Goal: Check status: Check status

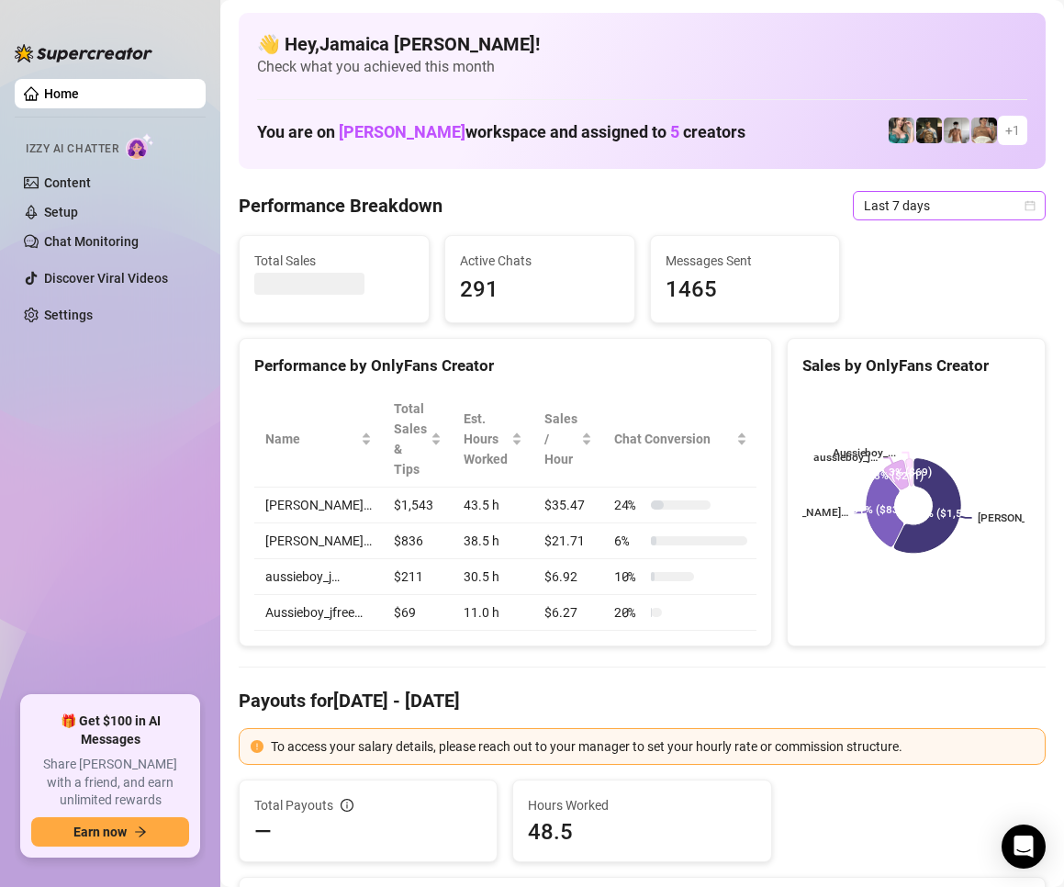
click at [907, 208] on span "Last 7 days" at bounding box center [949, 206] width 171 height 28
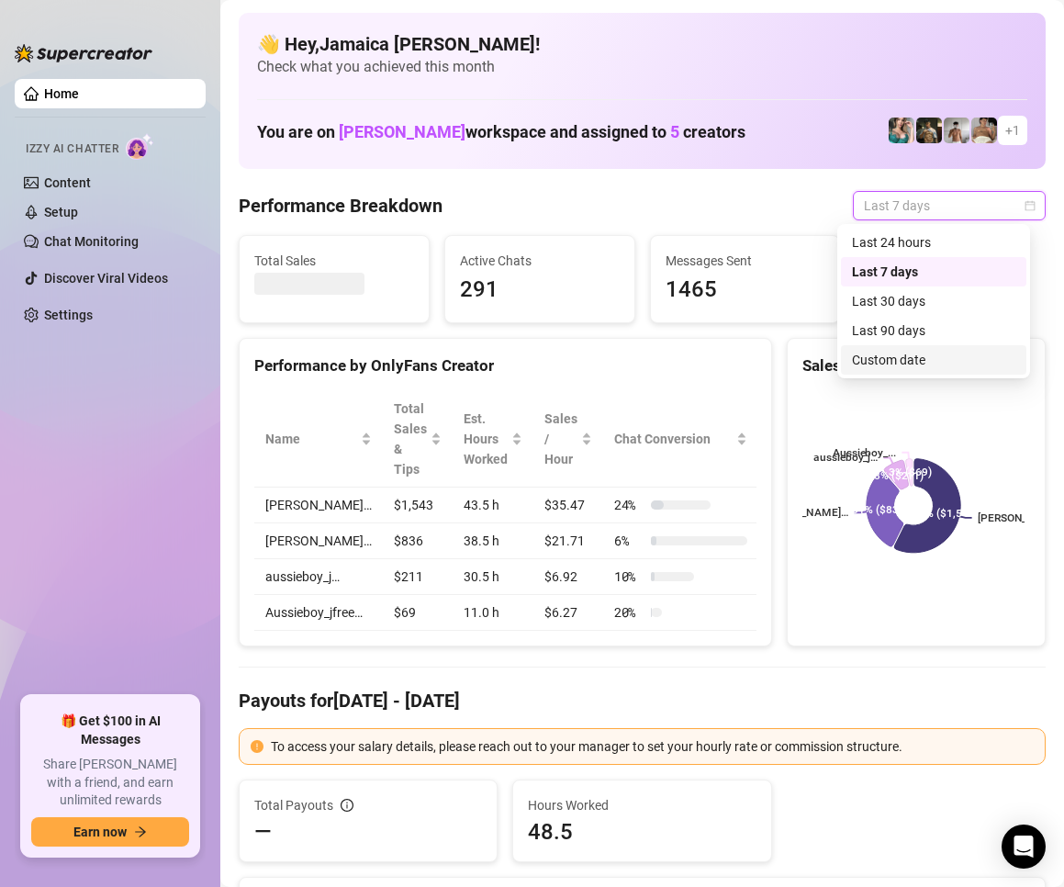
click at [870, 351] on div "Custom date" at bounding box center [933, 360] width 163 height 20
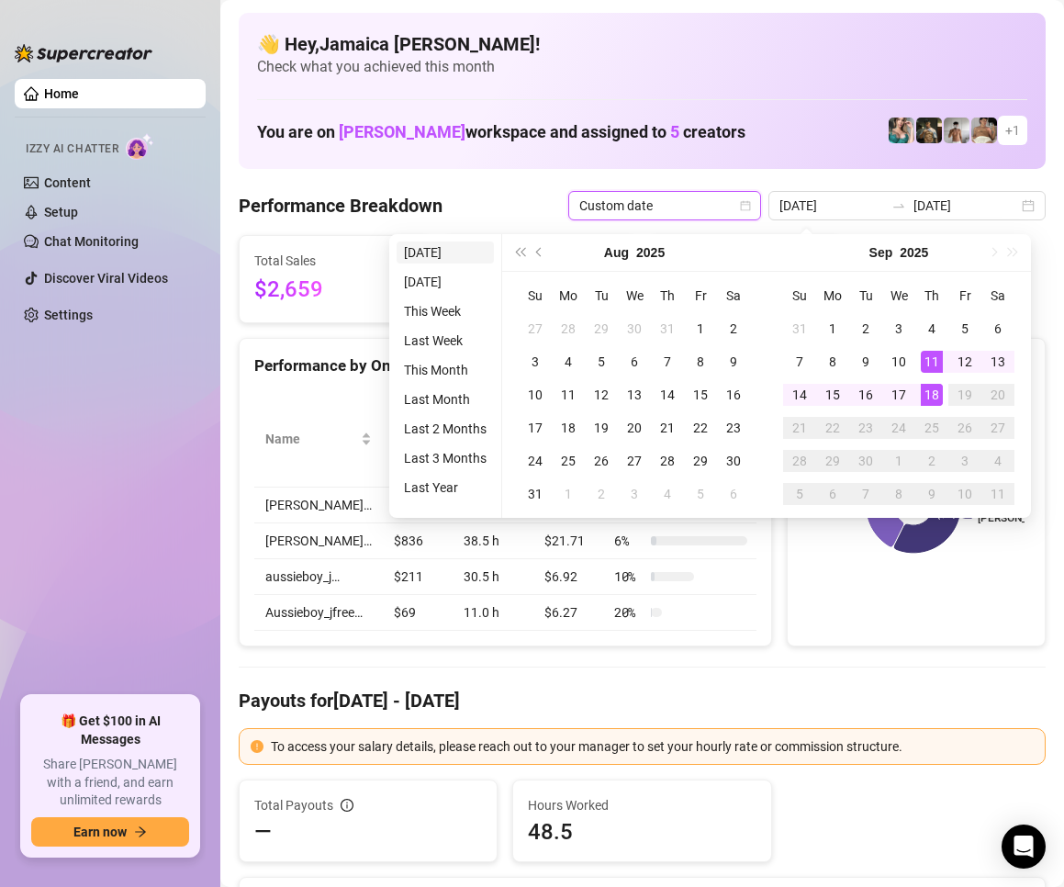
type input "[DATE]"
click at [420, 258] on li "[DATE]" at bounding box center [445, 252] width 97 height 22
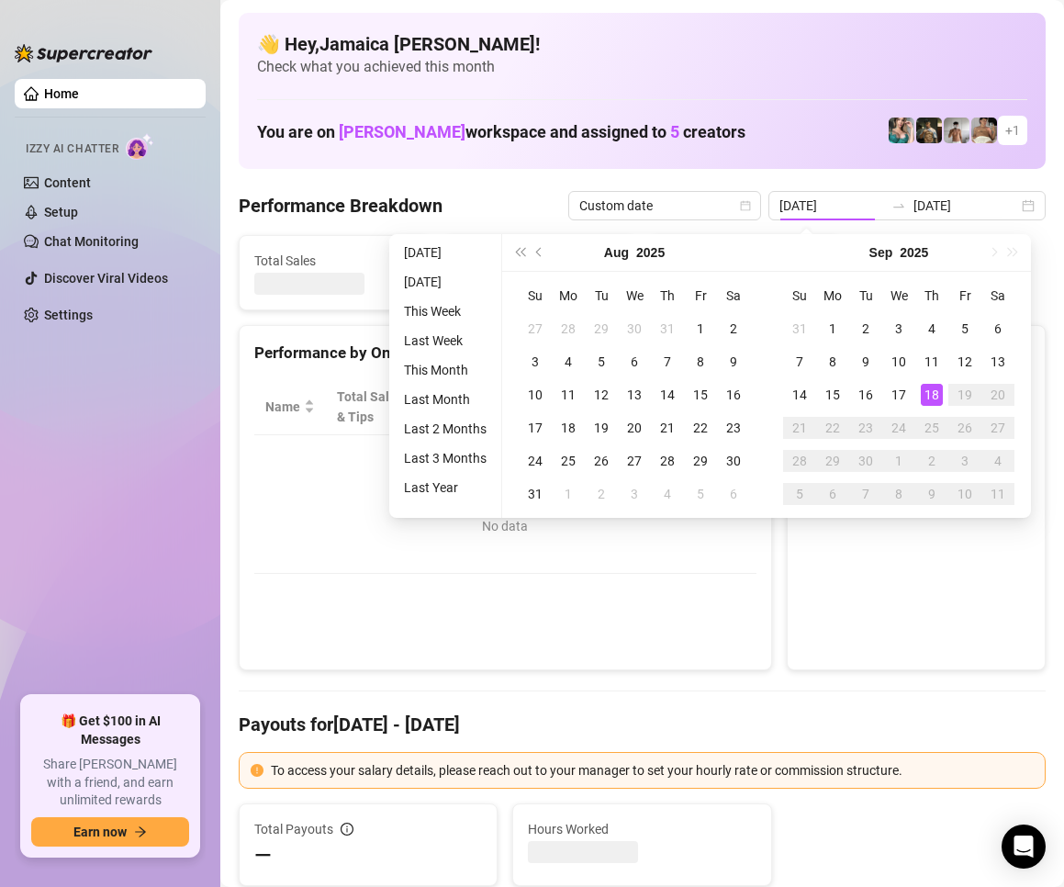
type input "[DATE]"
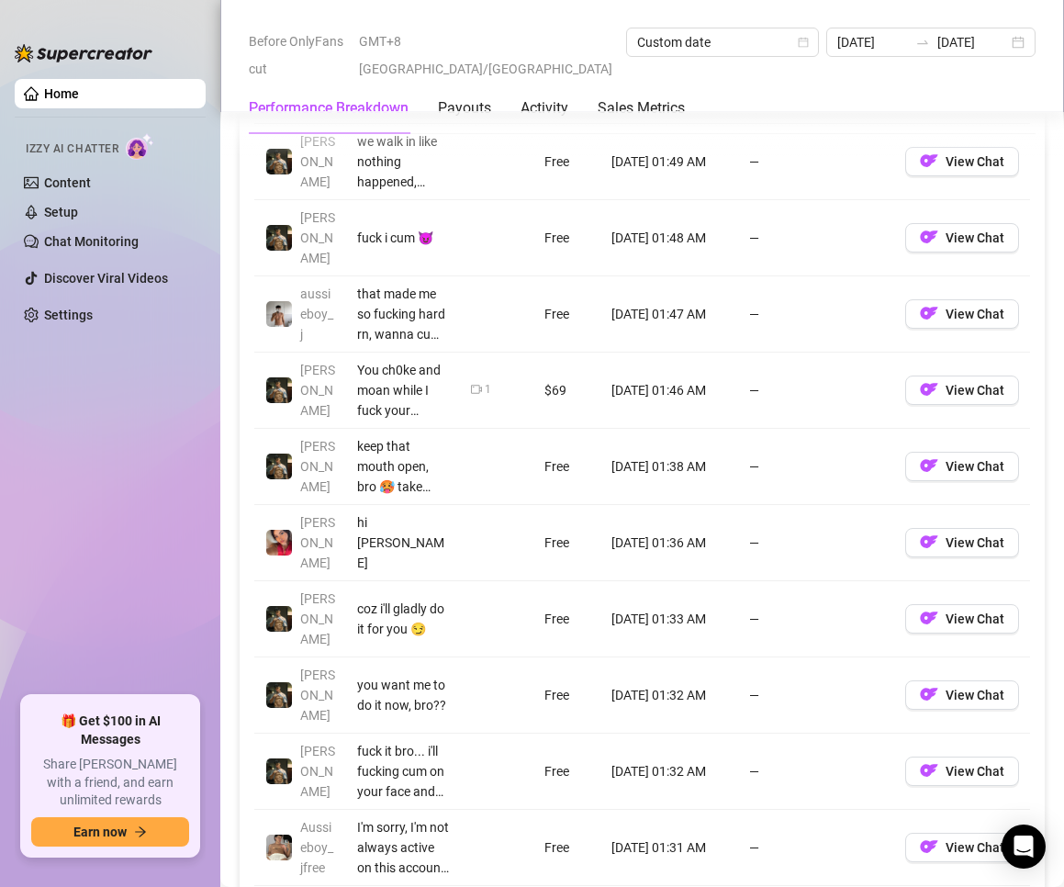
scroll to position [1561, 0]
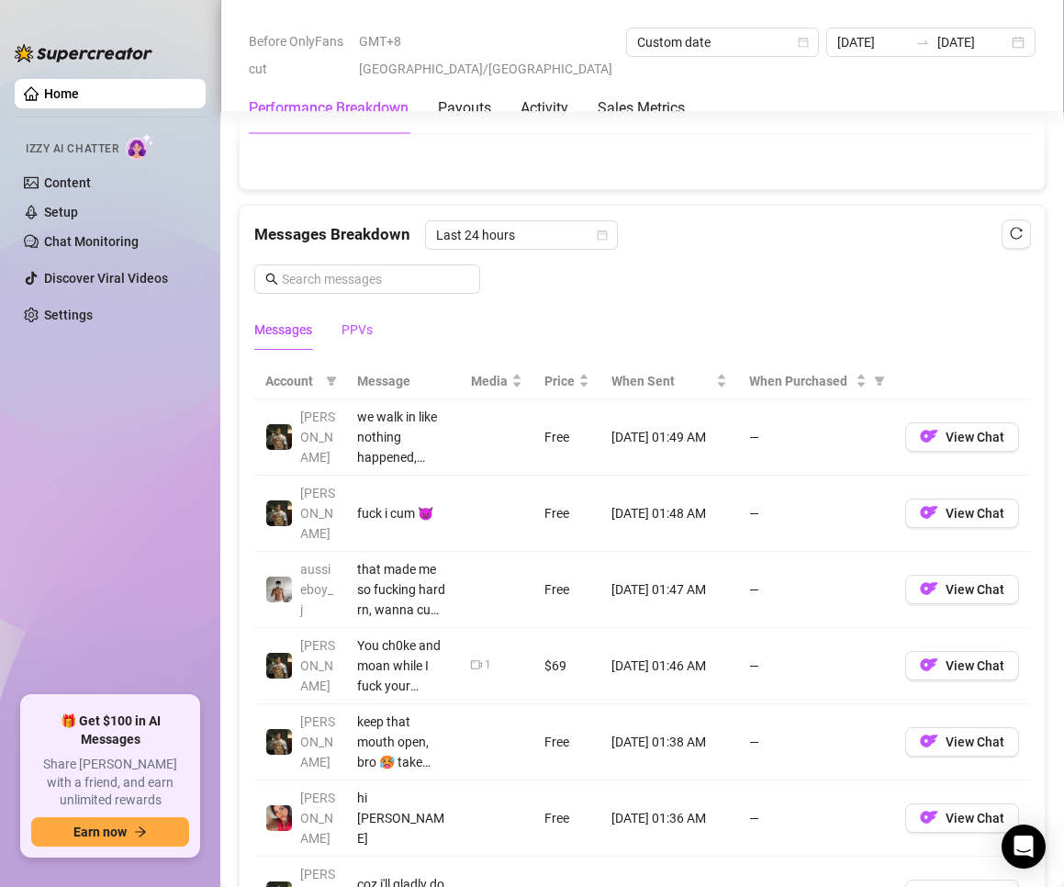
click at [356, 338] on div "PPVs" at bounding box center [357, 329] width 31 height 20
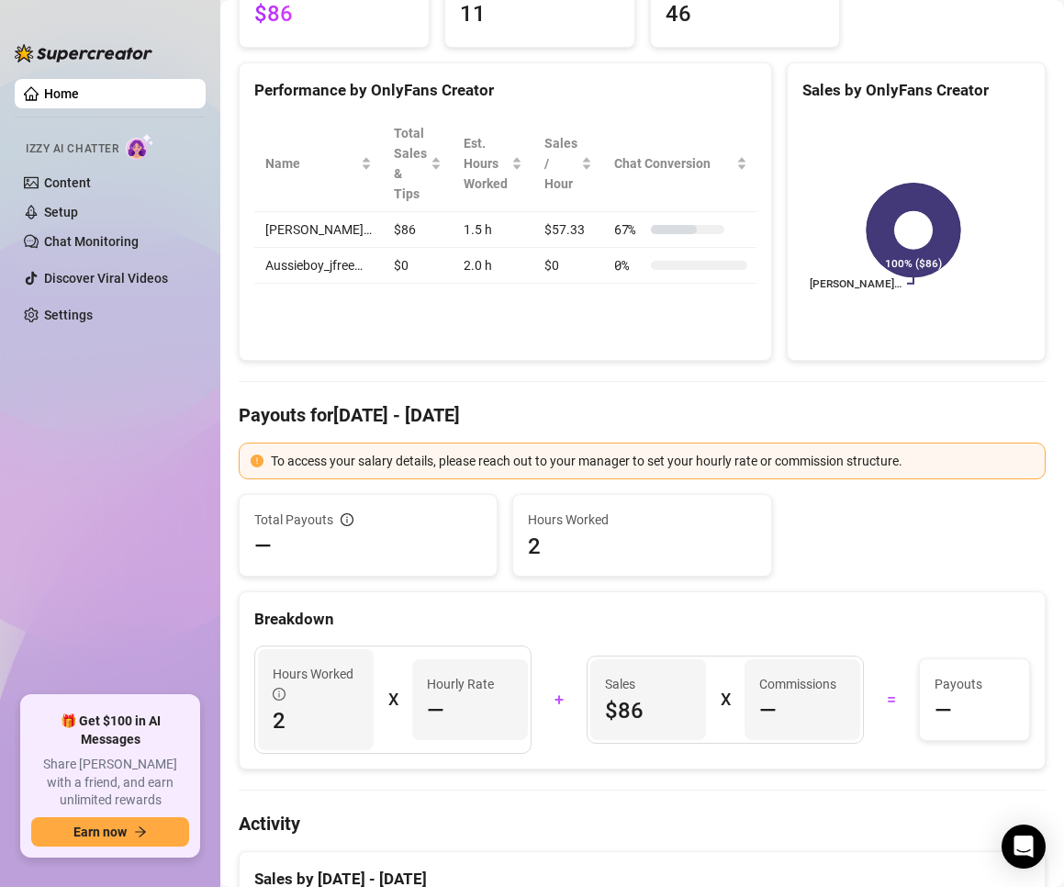
scroll to position [0, 0]
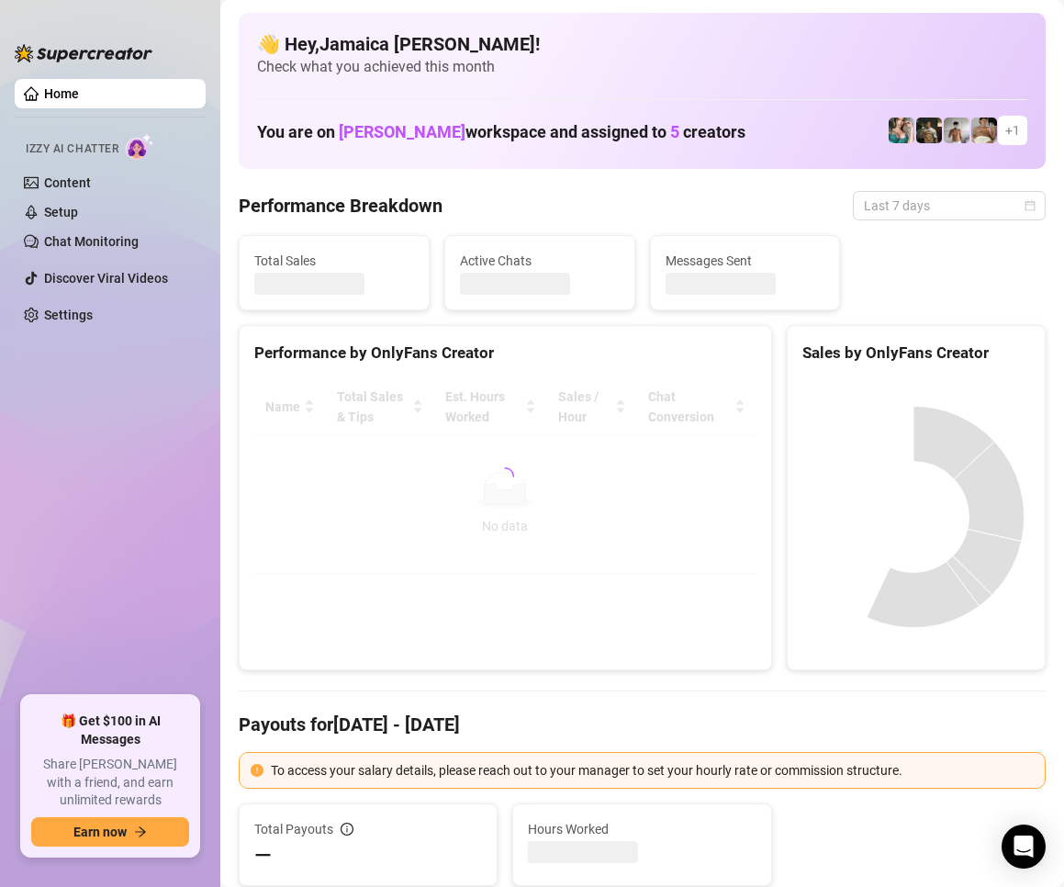
drag, startPoint x: 890, startPoint y: 205, endPoint x: 907, endPoint y: 246, distance: 44.8
click at [890, 207] on span "Last 7 days" at bounding box center [949, 206] width 171 height 28
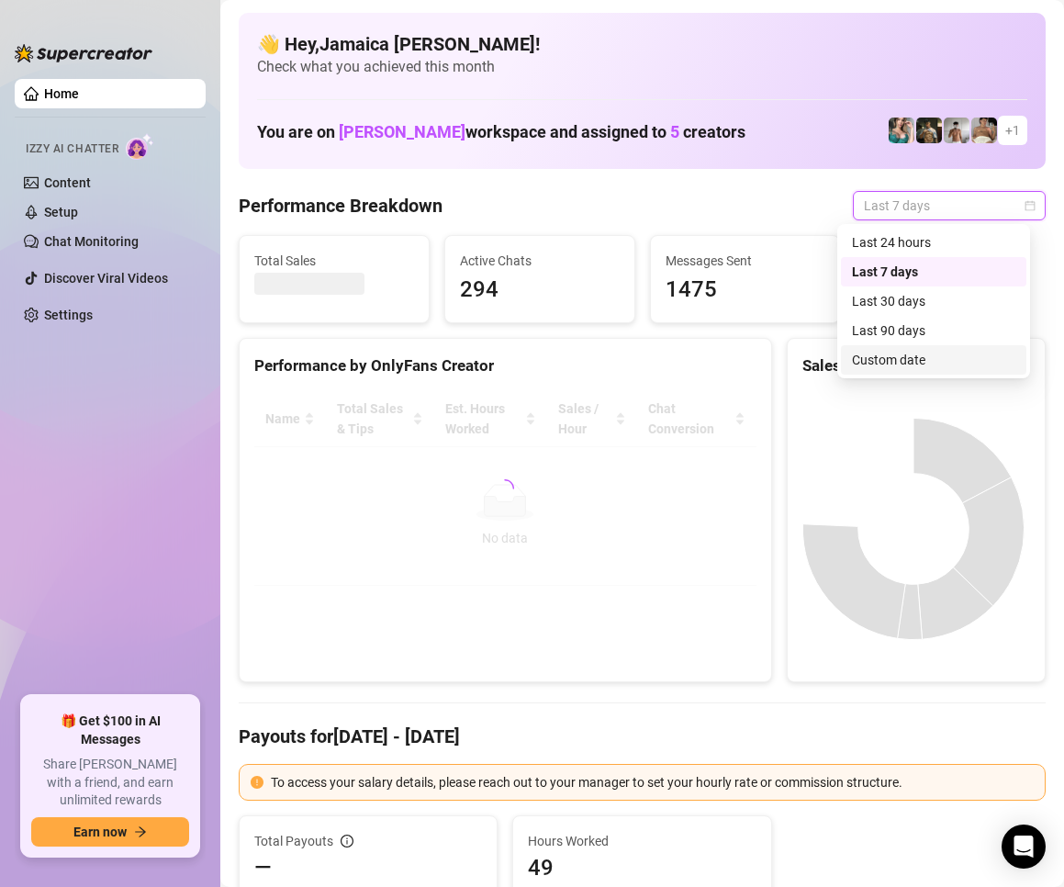
click at [922, 360] on div "Custom date" at bounding box center [933, 360] width 163 height 20
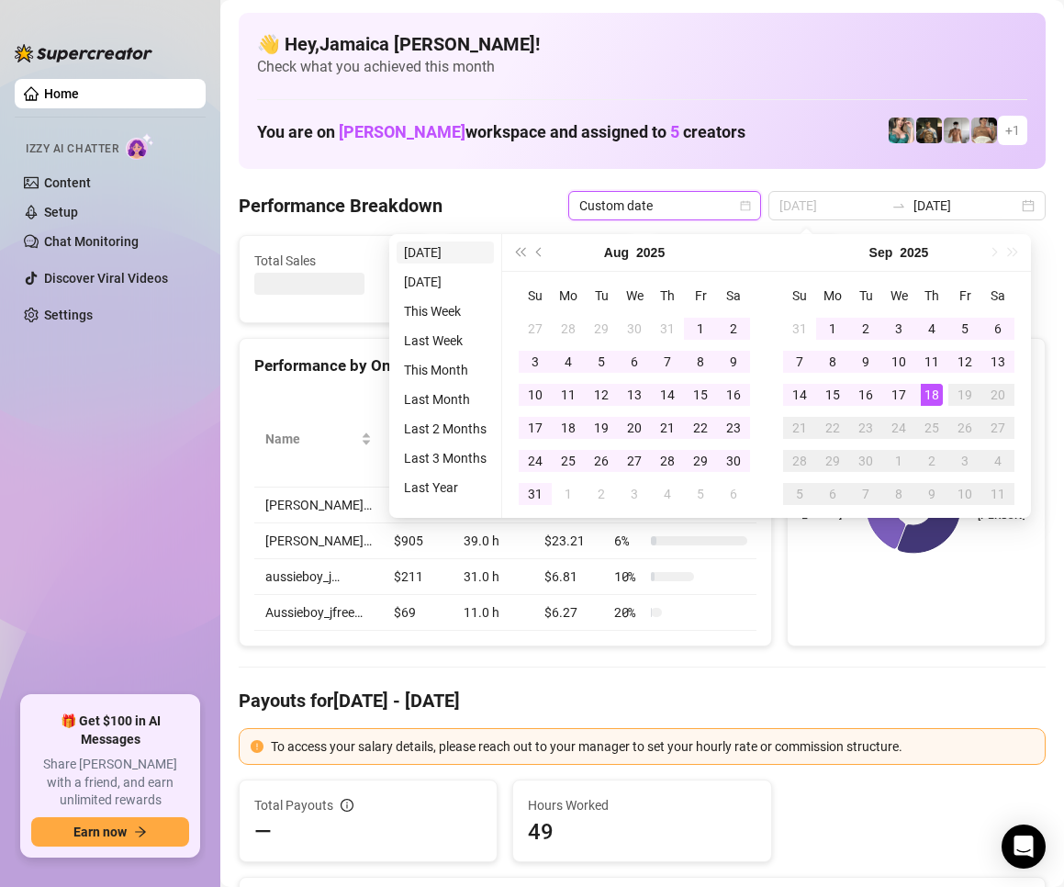
type input "[DATE]"
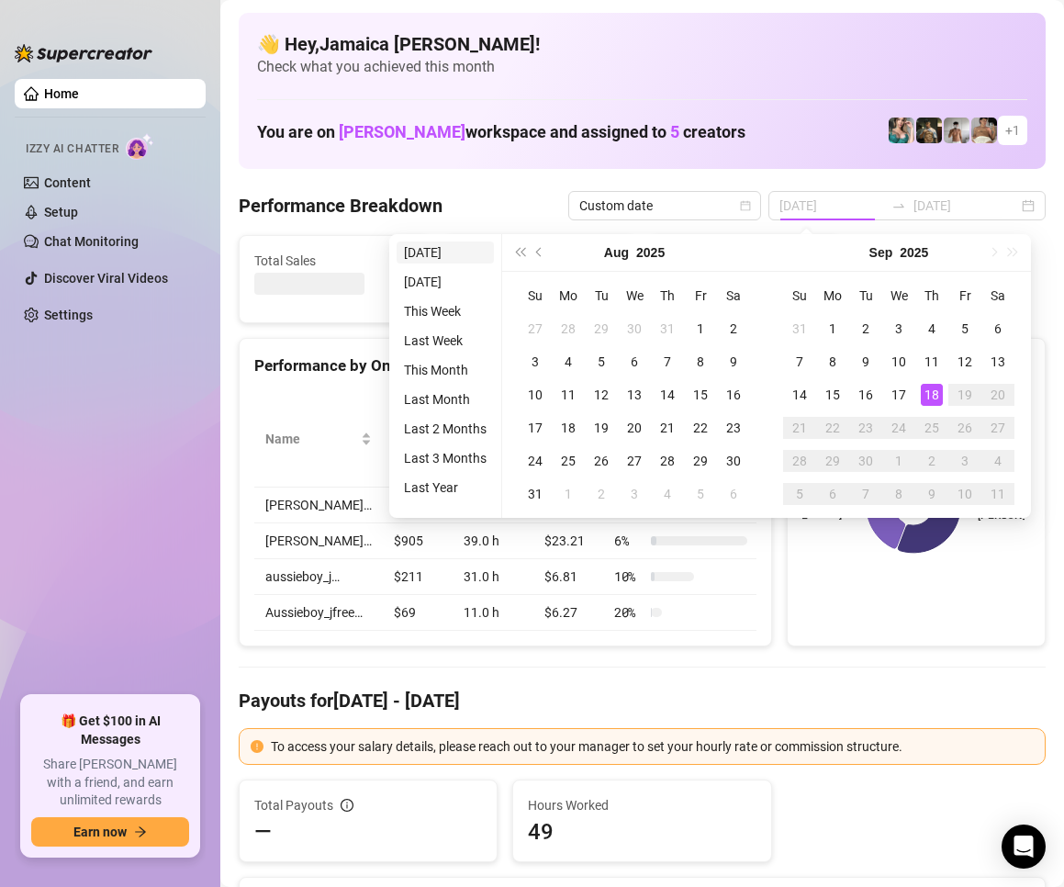
click at [427, 251] on li "[DATE]" at bounding box center [445, 252] width 97 height 22
type input "[DATE]"
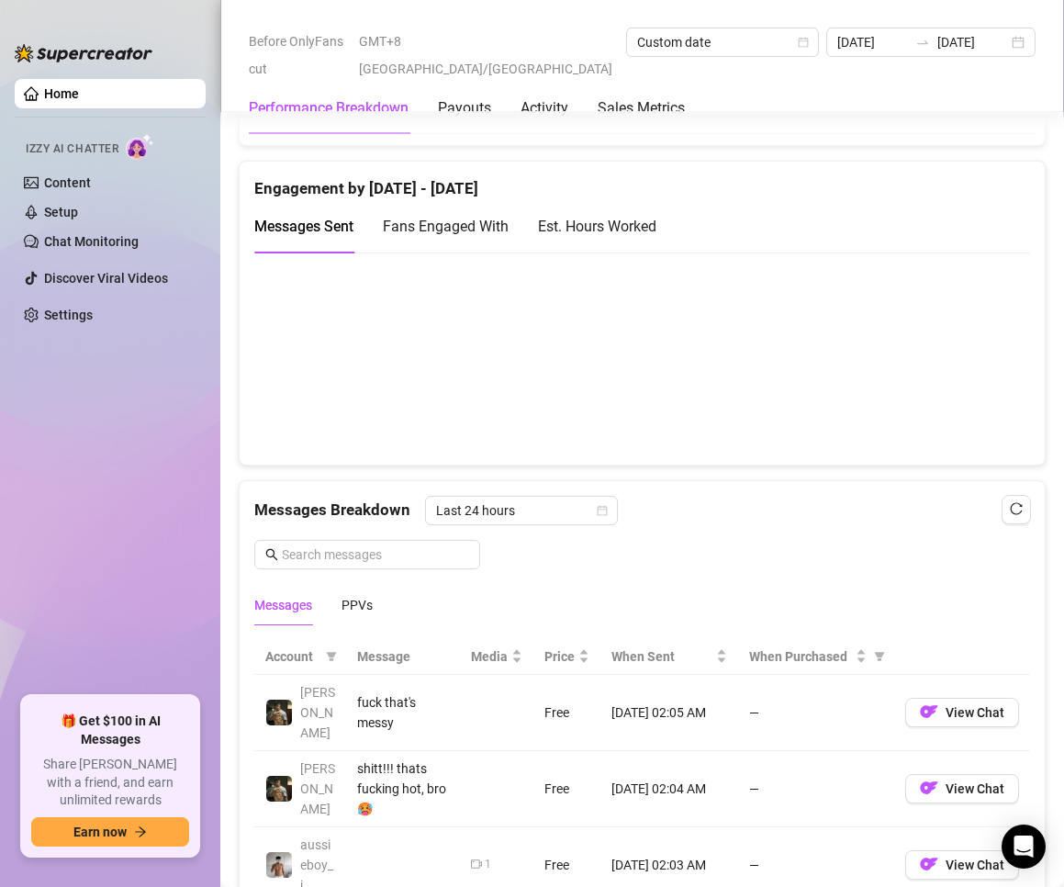
scroll to position [826, 0]
